Goal: Use online tool/utility: Utilize a website feature to perform a specific function

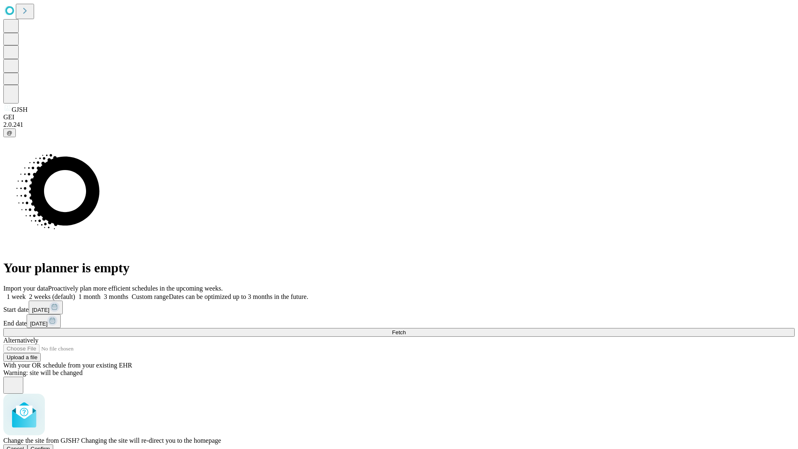
click at [50, 445] on span "Confirm" at bounding box center [41, 448] width 20 height 6
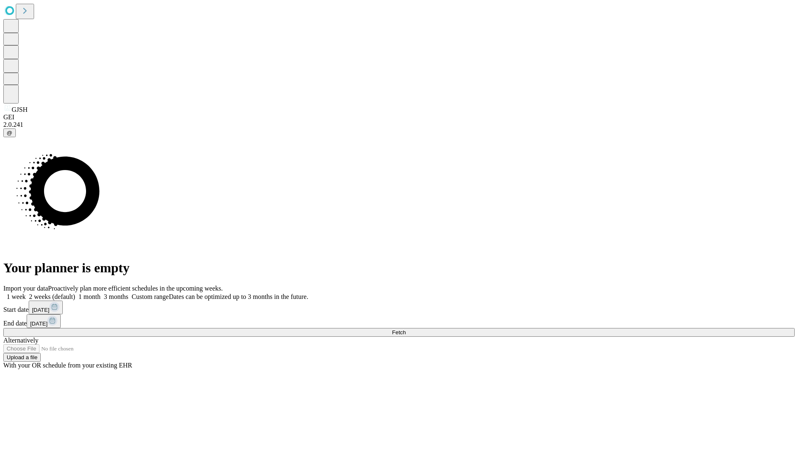
click at [101, 293] on label "1 month" at bounding box center [87, 296] width 25 height 7
click at [406, 329] on span "Fetch" at bounding box center [399, 332] width 14 height 6
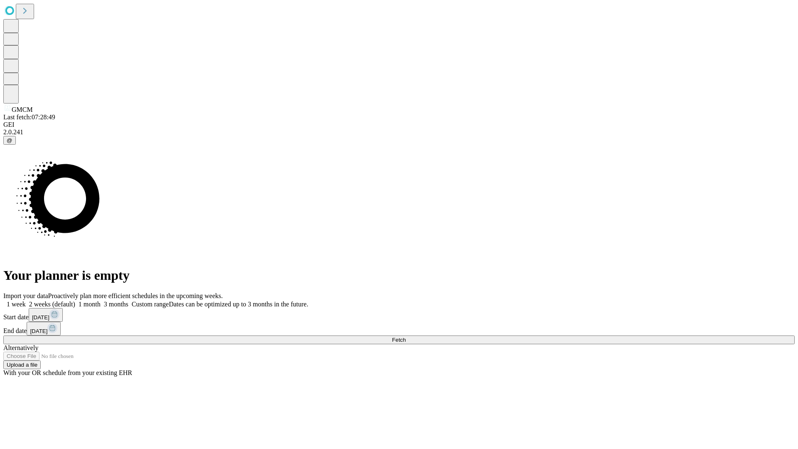
click at [406, 337] on span "Fetch" at bounding box center [399, 340] width 14 height 6
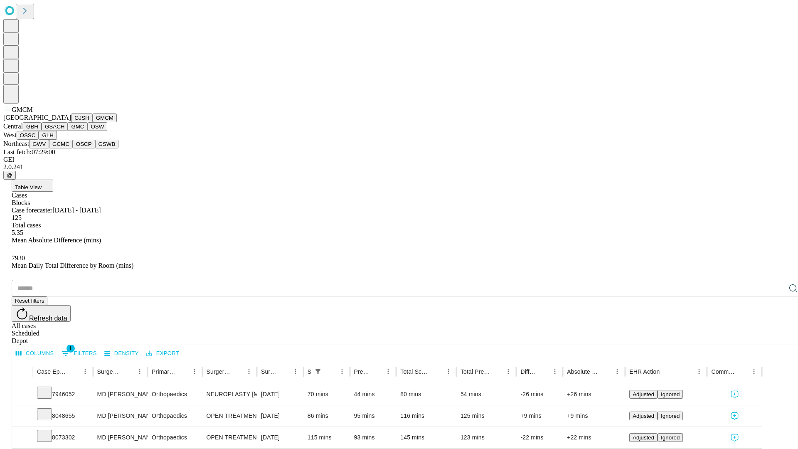
click at [42, 131] on button "GBH" at bounding box center [32, 126] width 19 height 9
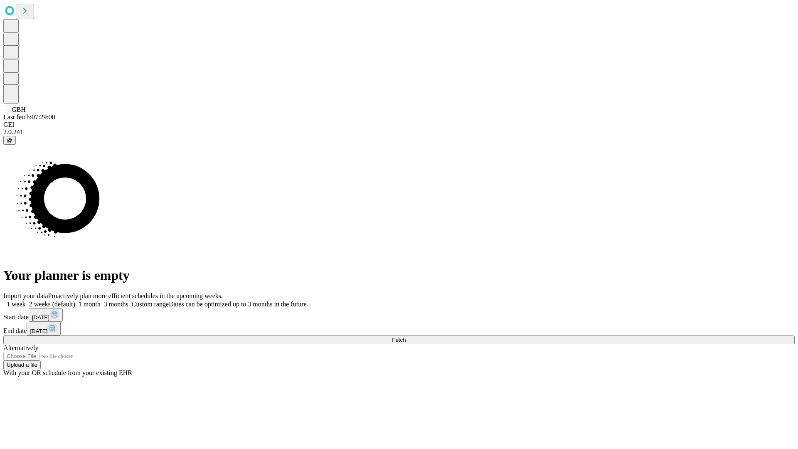
click at [406, 337] on span "Fetch" at bounding box center [399, 340] width 14 height 6
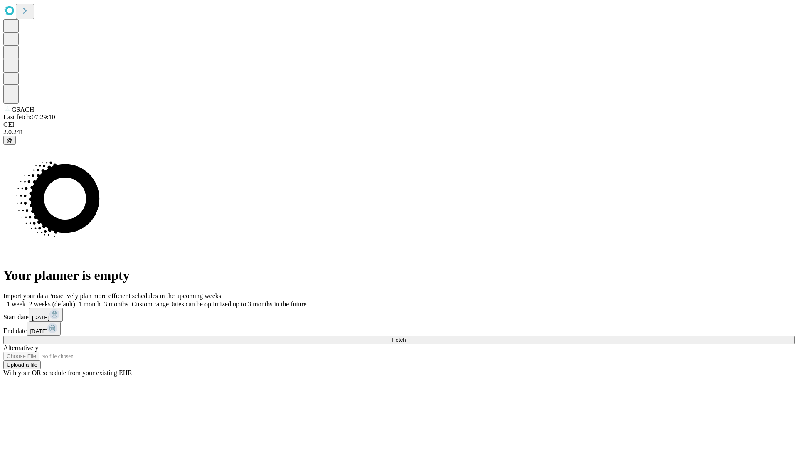
click at [101, 300] on label "1 month" at bounding box center [87, 303] width 25 height 7
click at [406, 337] on span "Fetch" at bounding box center [399, 340] width 14 height 6
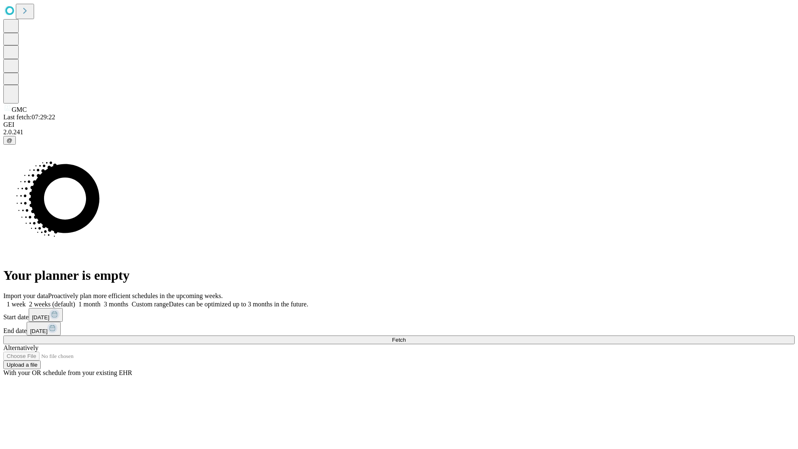
click at [101, 300] on label "1 month" at bounding box center [87, 303] width 25 height 7
click at [406, 337] on span "Fetch" at bounding box center [399, 340] width 14 height 6
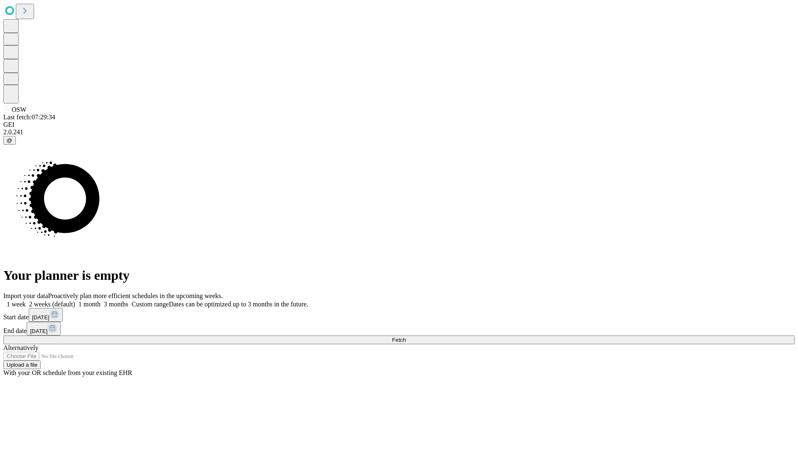
click at [101, 300] on label "1 month" at bounding box center [87, 303] width 25 height 7
click at [406, 337] on span "Fetch" at bounding box center [399, 340] width 14 height 6
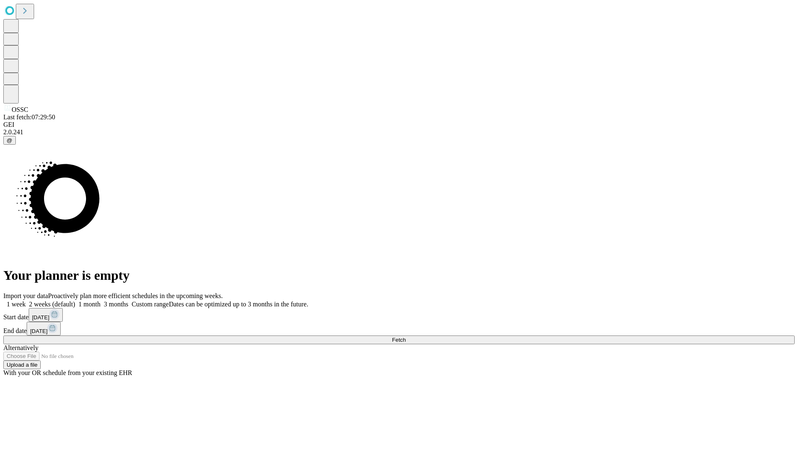
click at [406, 337] on span "Fetch" at bounding box center [399, 340] width 14 height 6
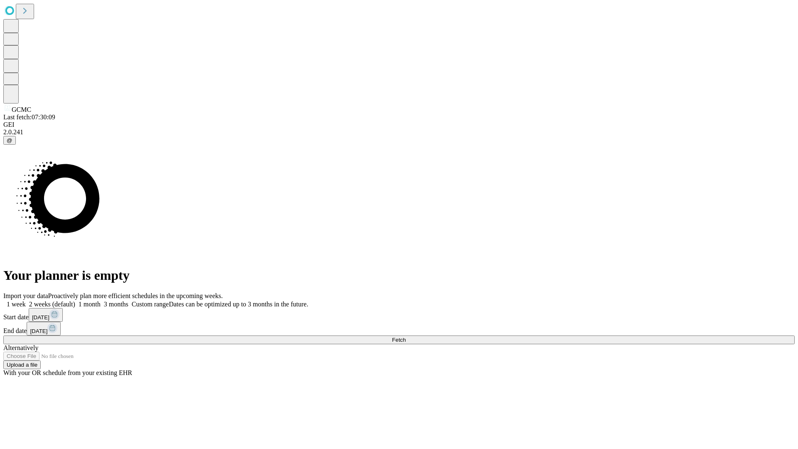
click at [406, 337] on span "Fetch" at bounding box center [399, 340] width 14 height 6
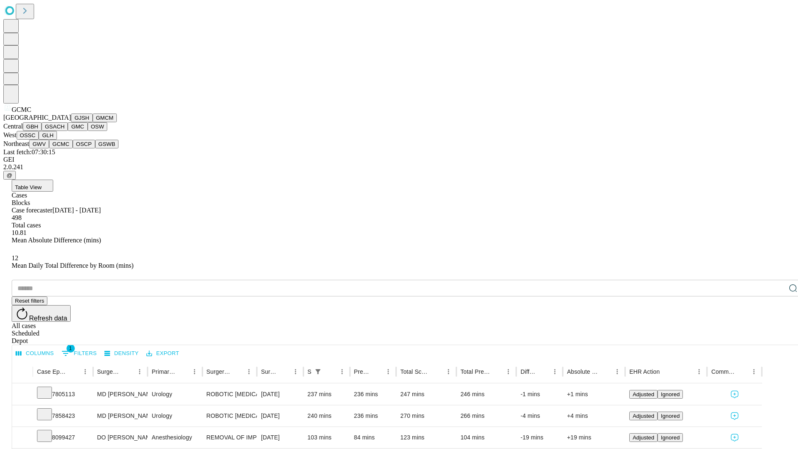
click at [73, 148] on button "OSCP" at bounding box center [84, 144] width 22 height 9
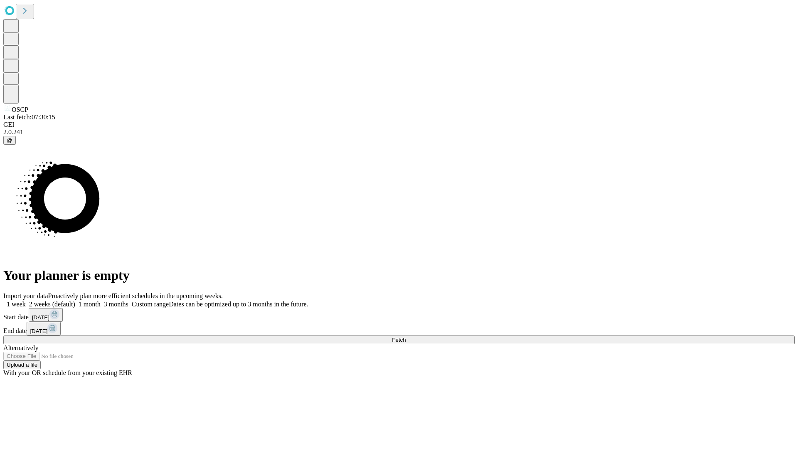
click at [101, 300] on label "1 month" at bounding box center [87, 303] width 25 height 7
click at [406, 337] on span "Fetch" at bounding box center [399, 340] width 14 height 6
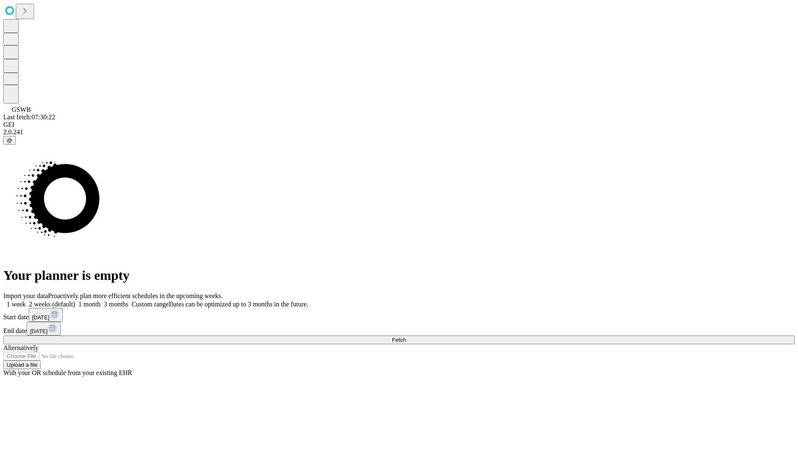
click at [406, 337] on span "Fetch" at bounding box center [399, 340] width 14 height 6
